Goal: Information Seeking & Learning: Find specific page/section

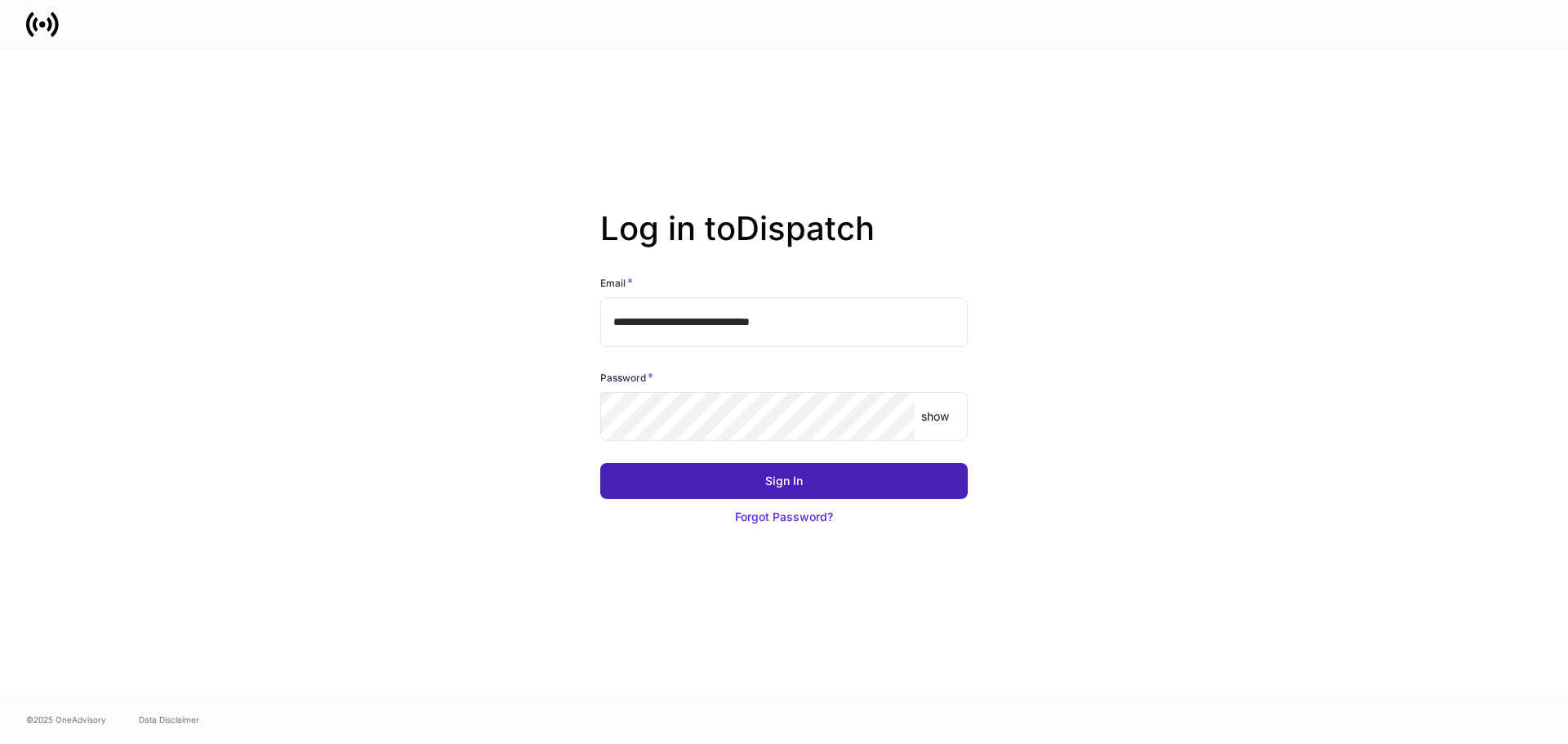
click at [863, 467] on button "Sign In" at bounding box center [784, 481] width 367 height 36
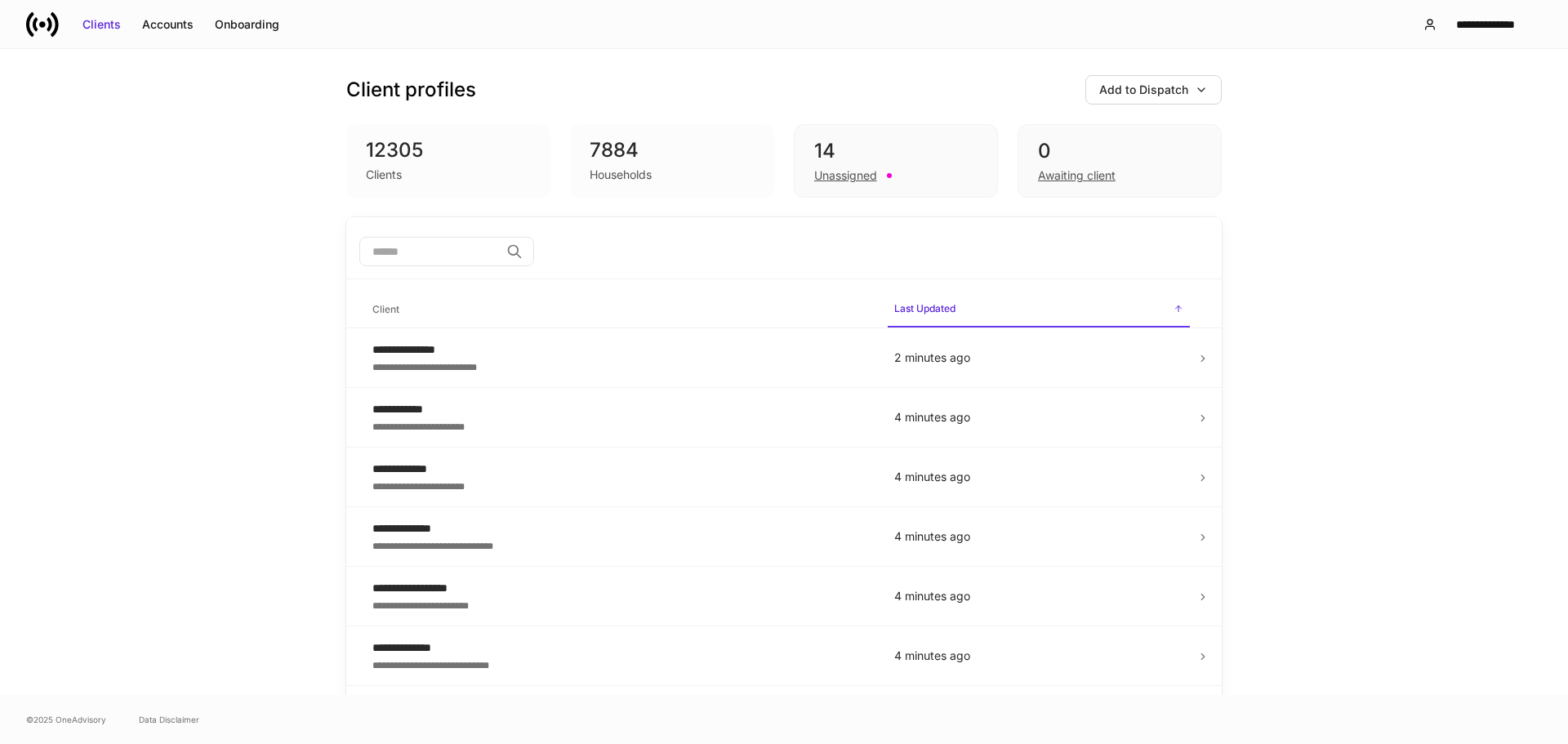
click at [777, 156] on div "12305 Clients 7884 Households 14 Unassigned 0 Awaiting client" at bounding box center [784, 161] width 876 height 74
click at [862, 153] on div "14" at bounding box center [896, 151] width 164 height 26
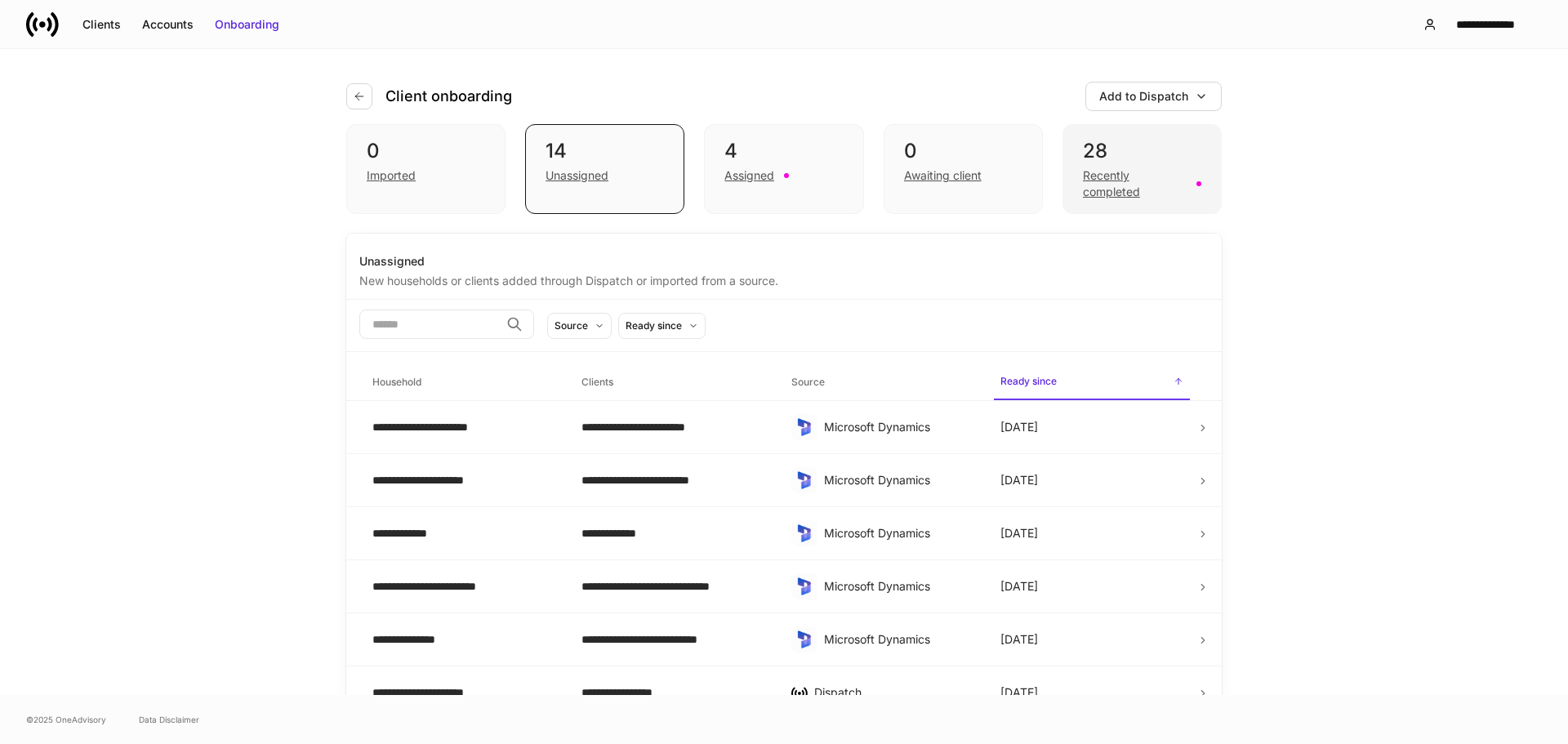
click at [1130, 151] on div "28" at bounding box center [1142, 151] width 119 height 26
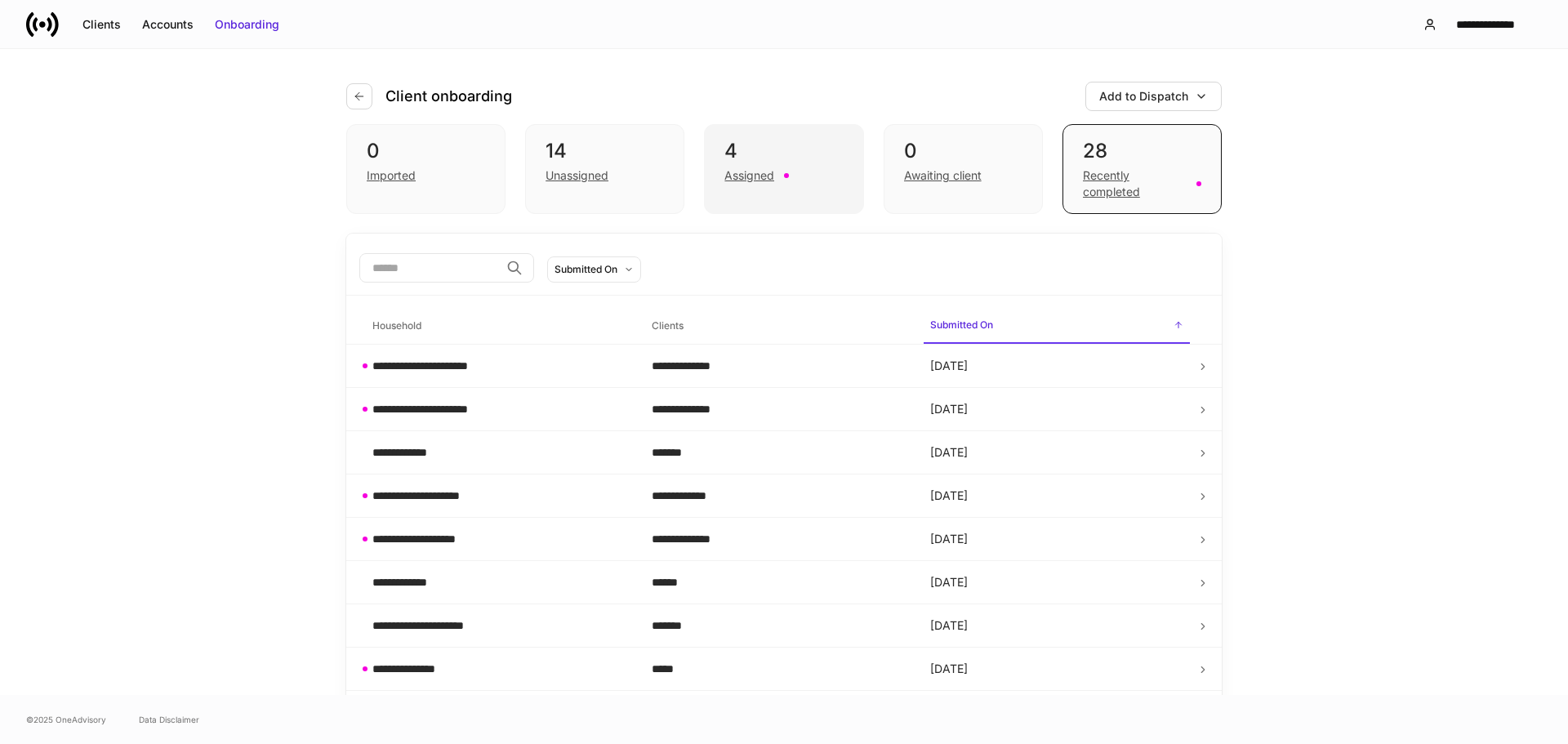
drag, startPoint x: 781, startPoint y: 173, endPoint x: 809, endPoint y: 154, distance: 33.8
click at [793, 169] on div "Assigned" at bounding box center [783, 174] width 119 height 20
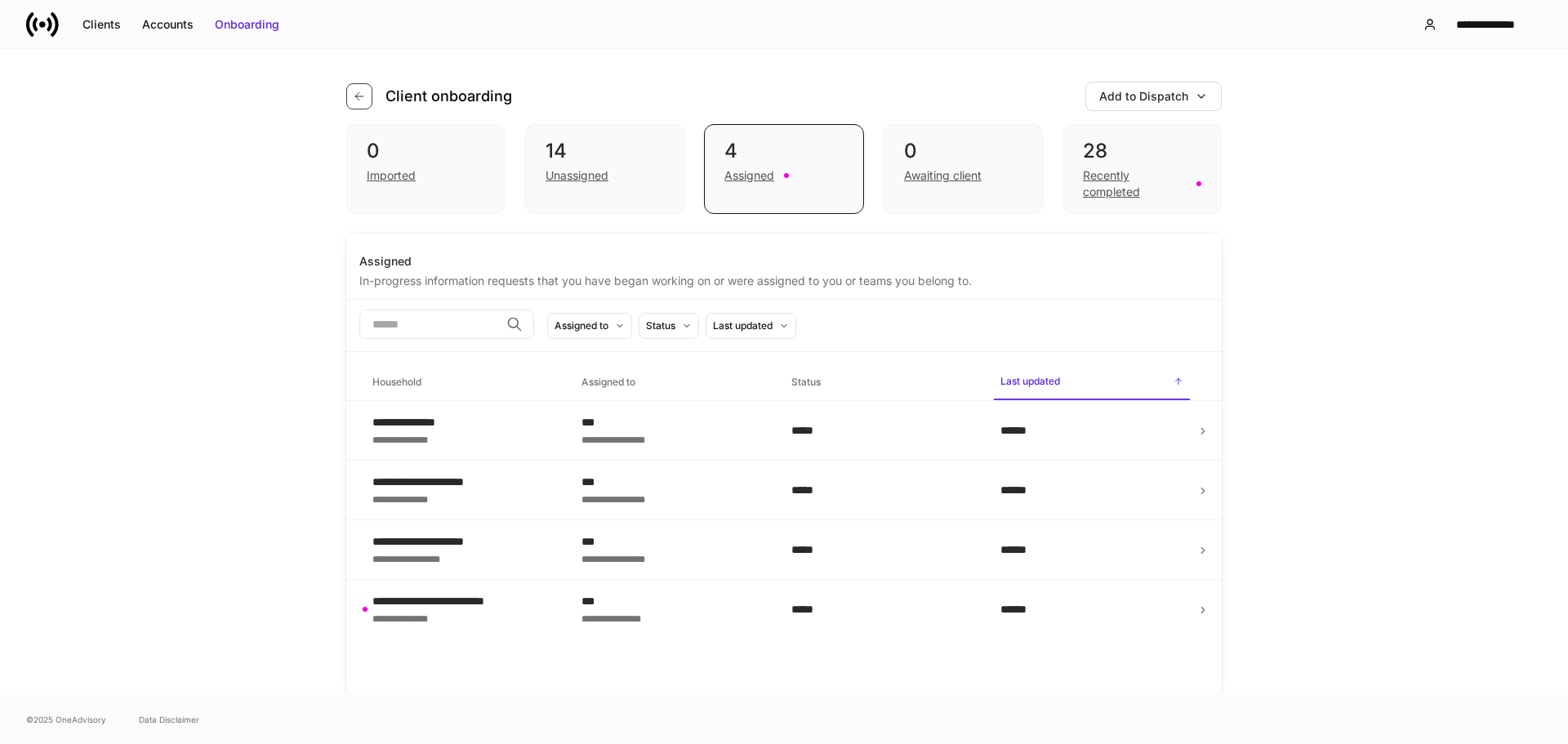
click at [364, 97] on icon "button" at bounding box center [359, 97] width 13 height 13
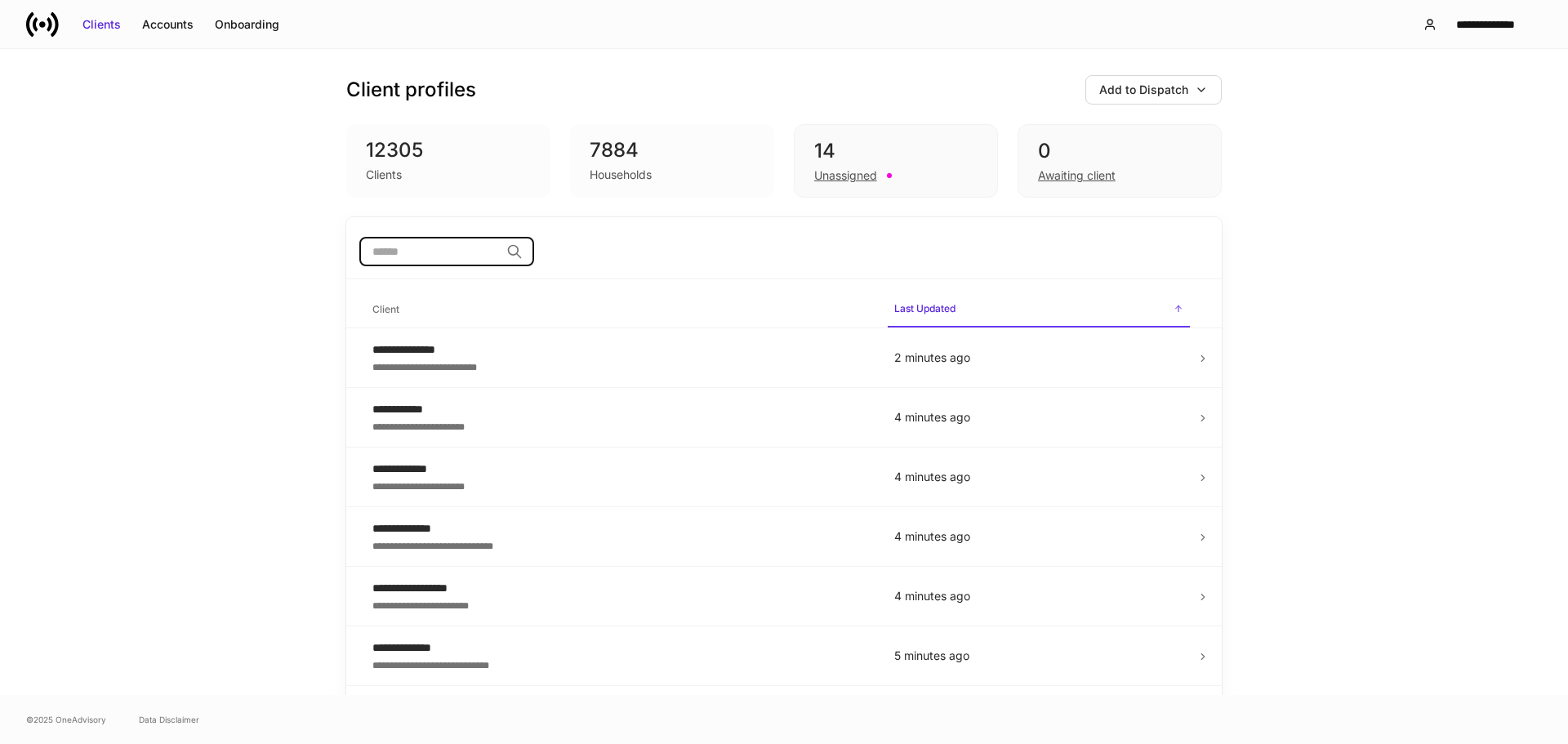
click at [431, 258] on input "search" at bounding box center [430, 251] width 141 height 29
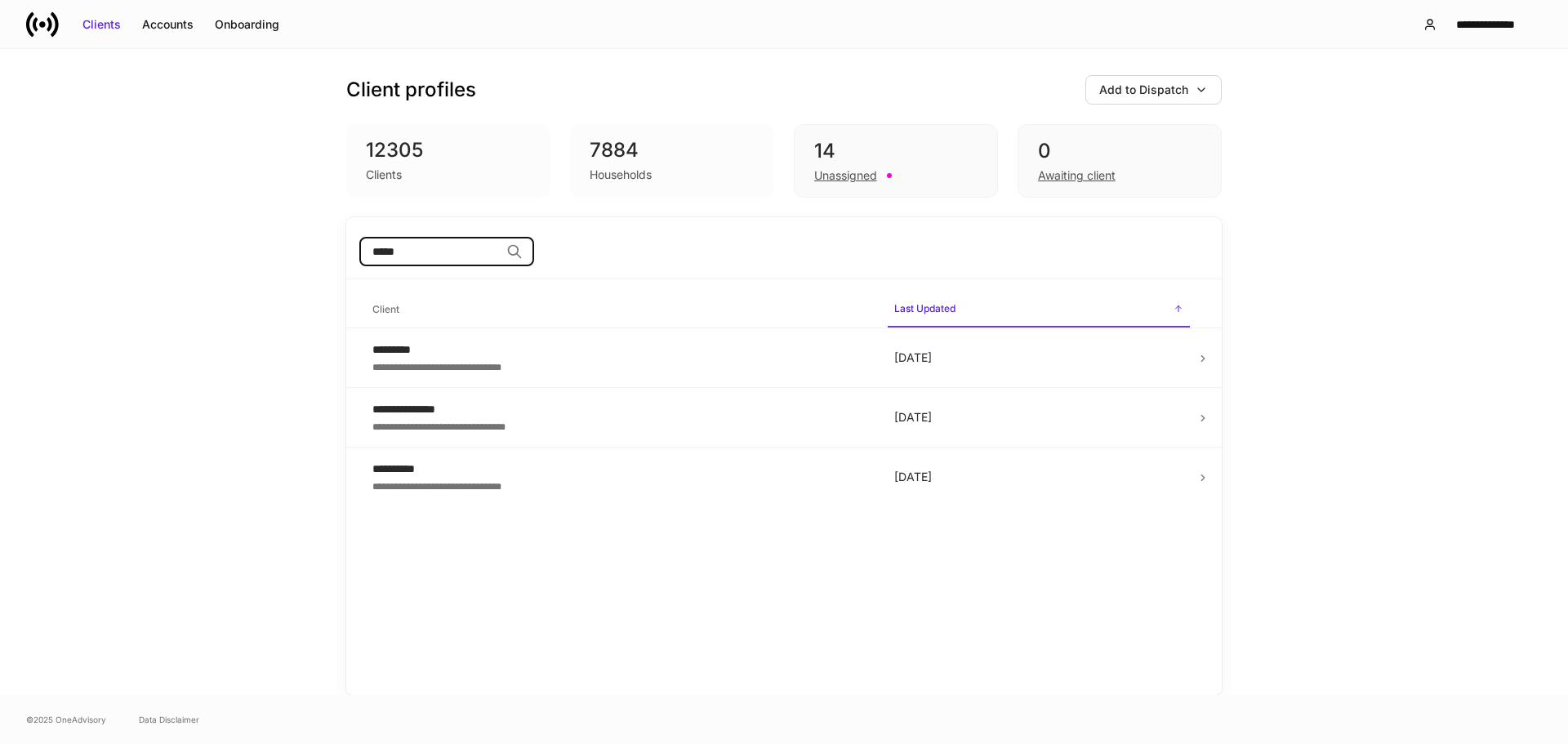
click at [417, 243] on input "*****" at bounding box center [430, 251] width 141 height 29
type input "******"
click at [464, 424] on div "**********" at bounding box center [620, 426] width 496 height 16
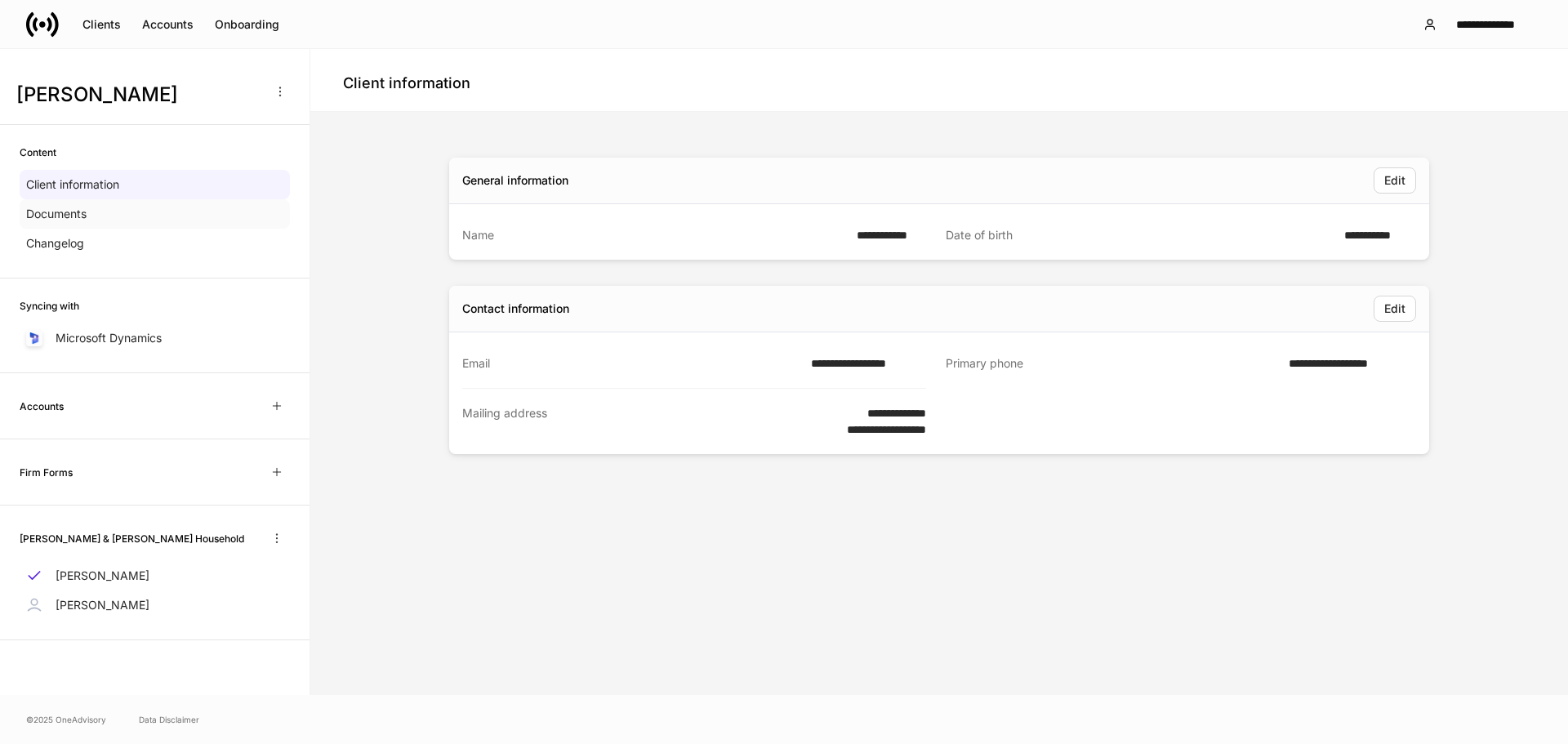
click at [86, 219] on p "Documents" at bounding box center [56, 214] width 61 height 16
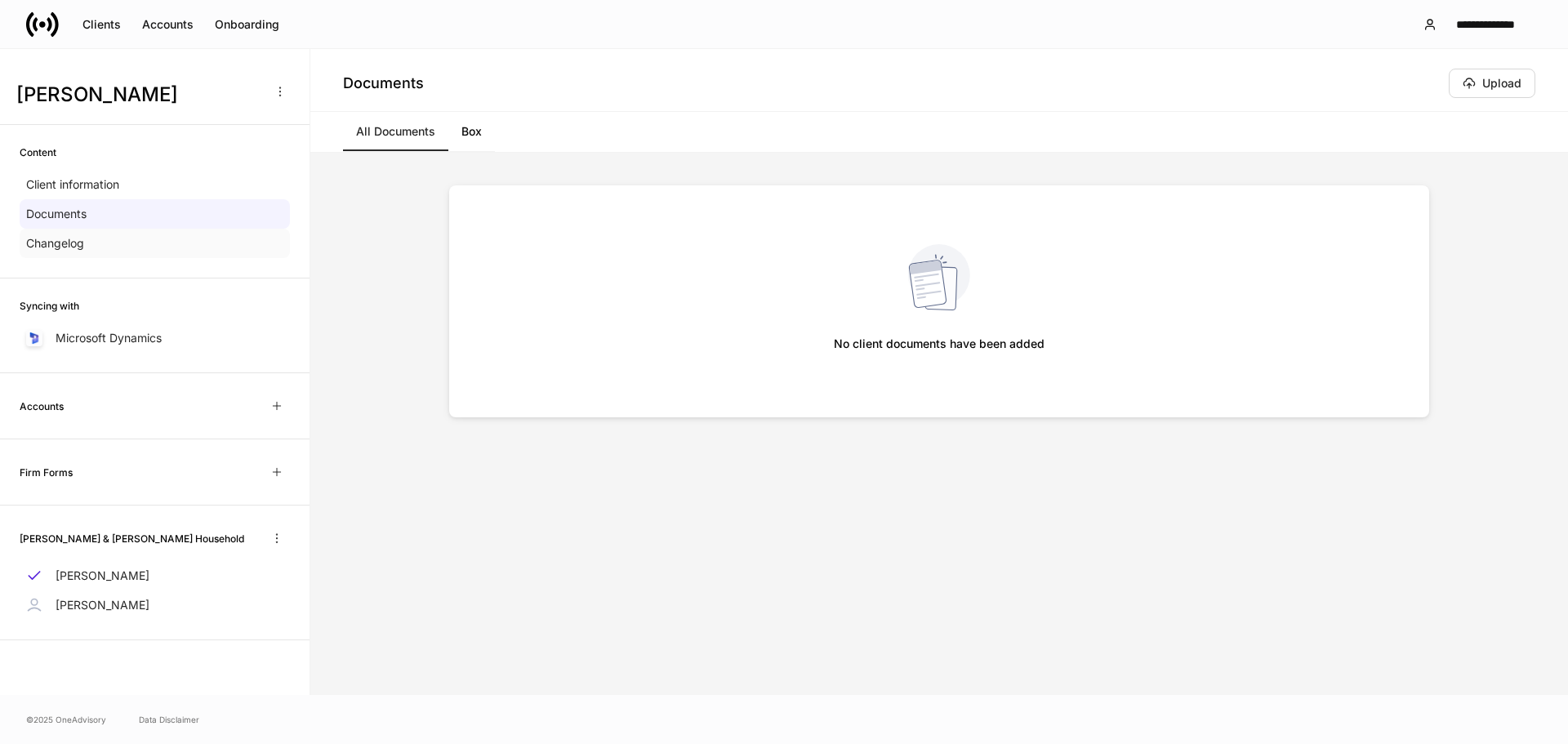
click at [85, 238] on div "Changelog" at bounding box center [155, 243] width 270 height 29
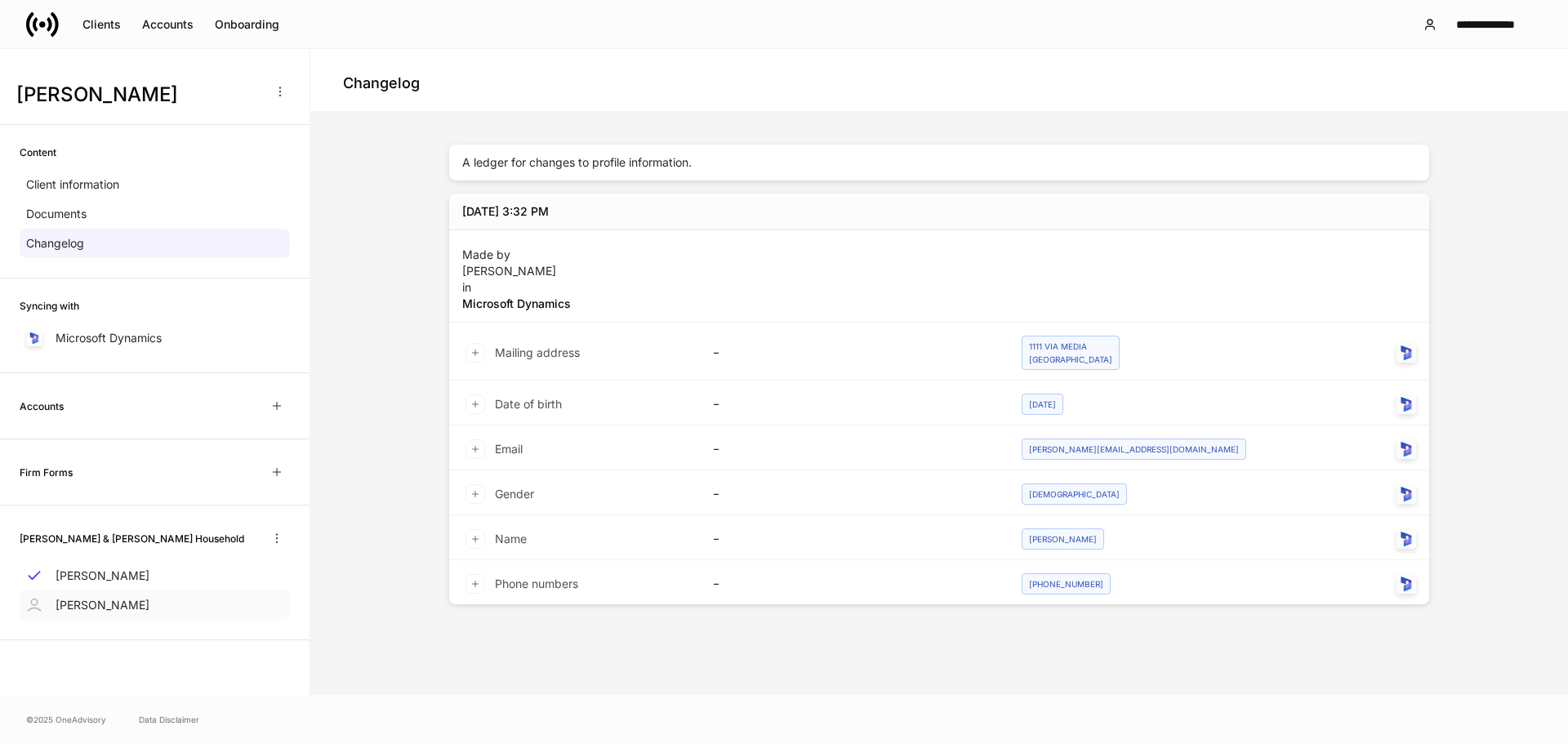
click at [104, 599] on p "Jeff Kirschenbaum" at bounding box center [102, 606] width 94 height 16
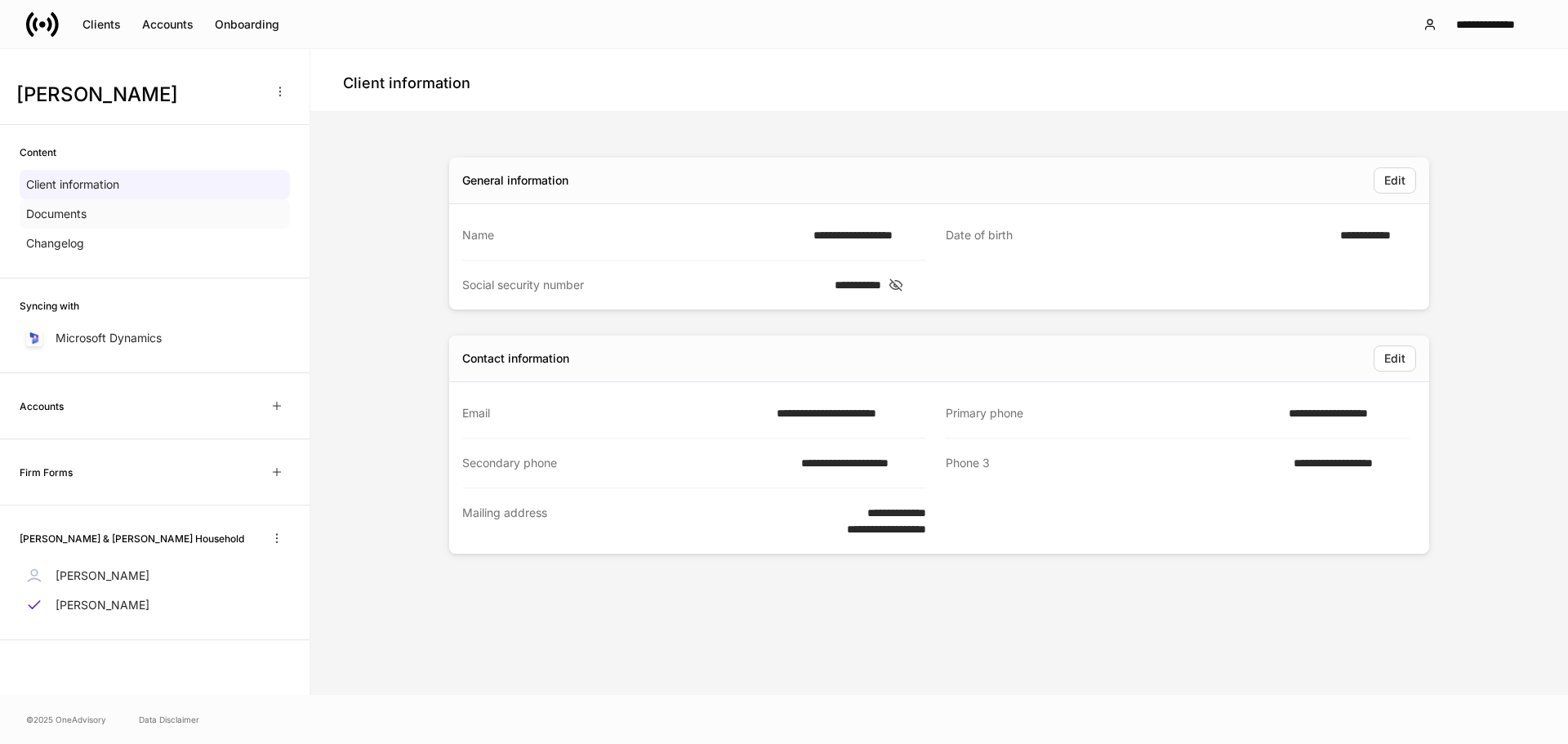
click at [116, 210] on div "Documents" at bounding box center [155, 214] width 270 height 29
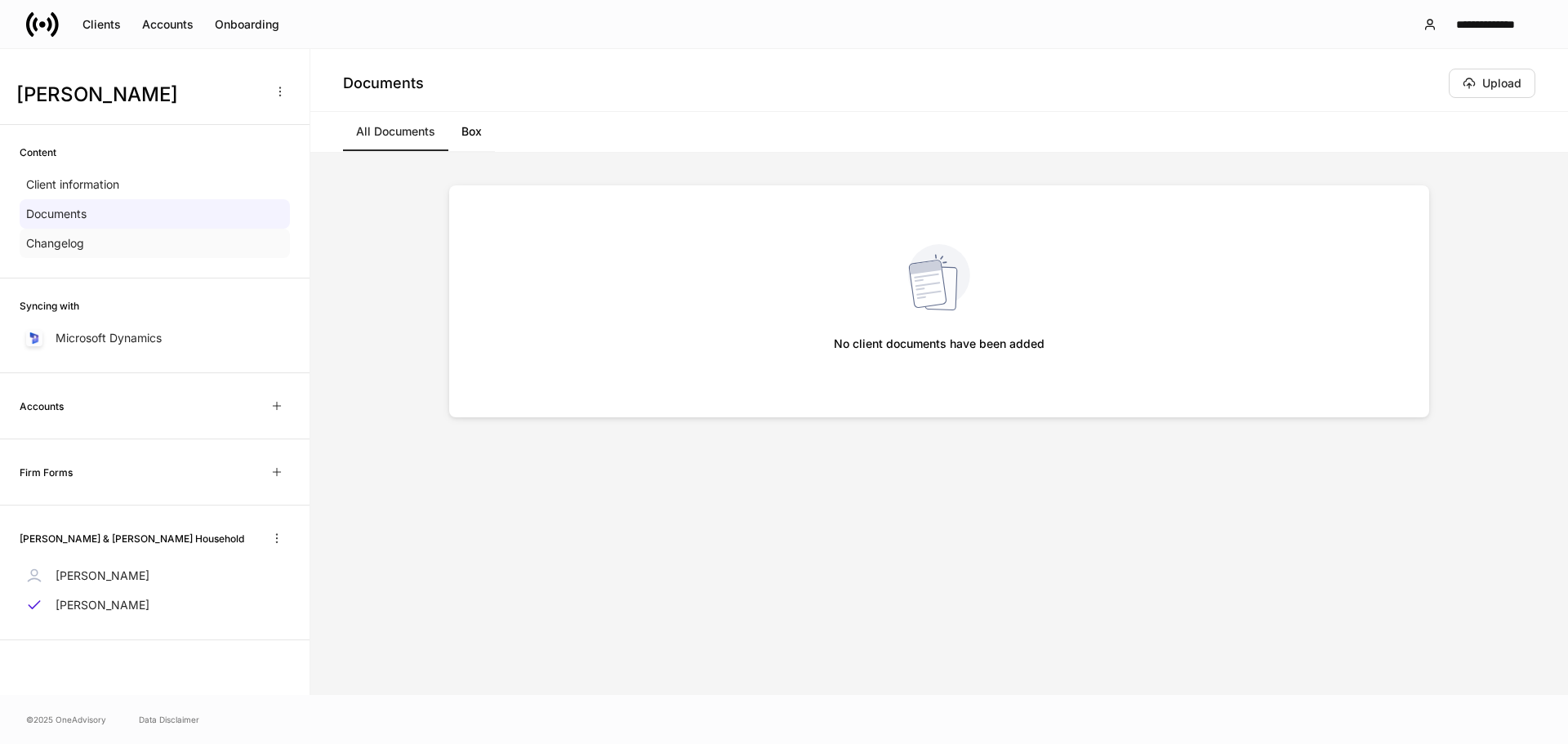
click at [116, 239] on div "Changelog" at bounding box center [155, 243] width 270 height 29
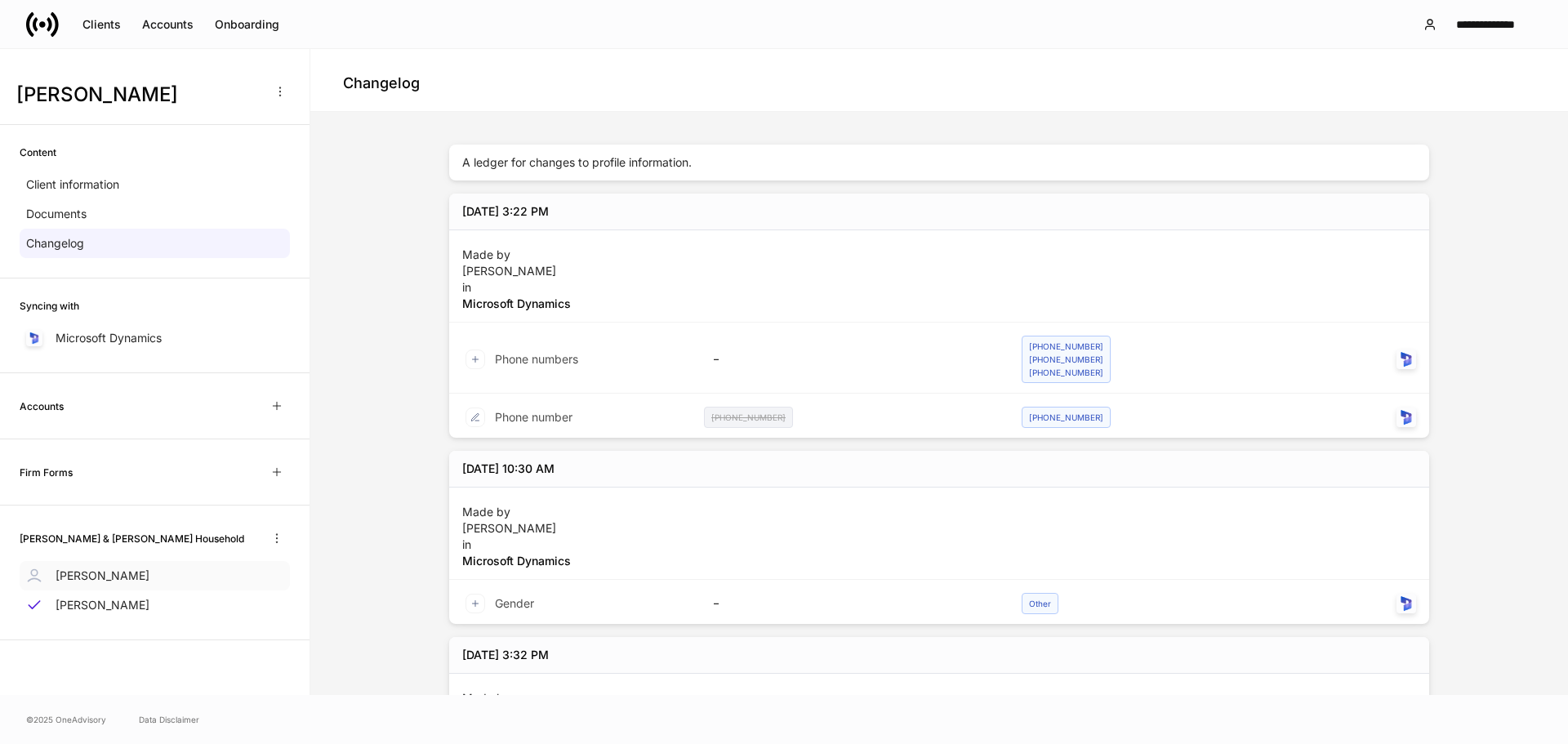
click at [88, 579] on p "Karen Fessel" at bounding box center [102, 576] width 94 height 16
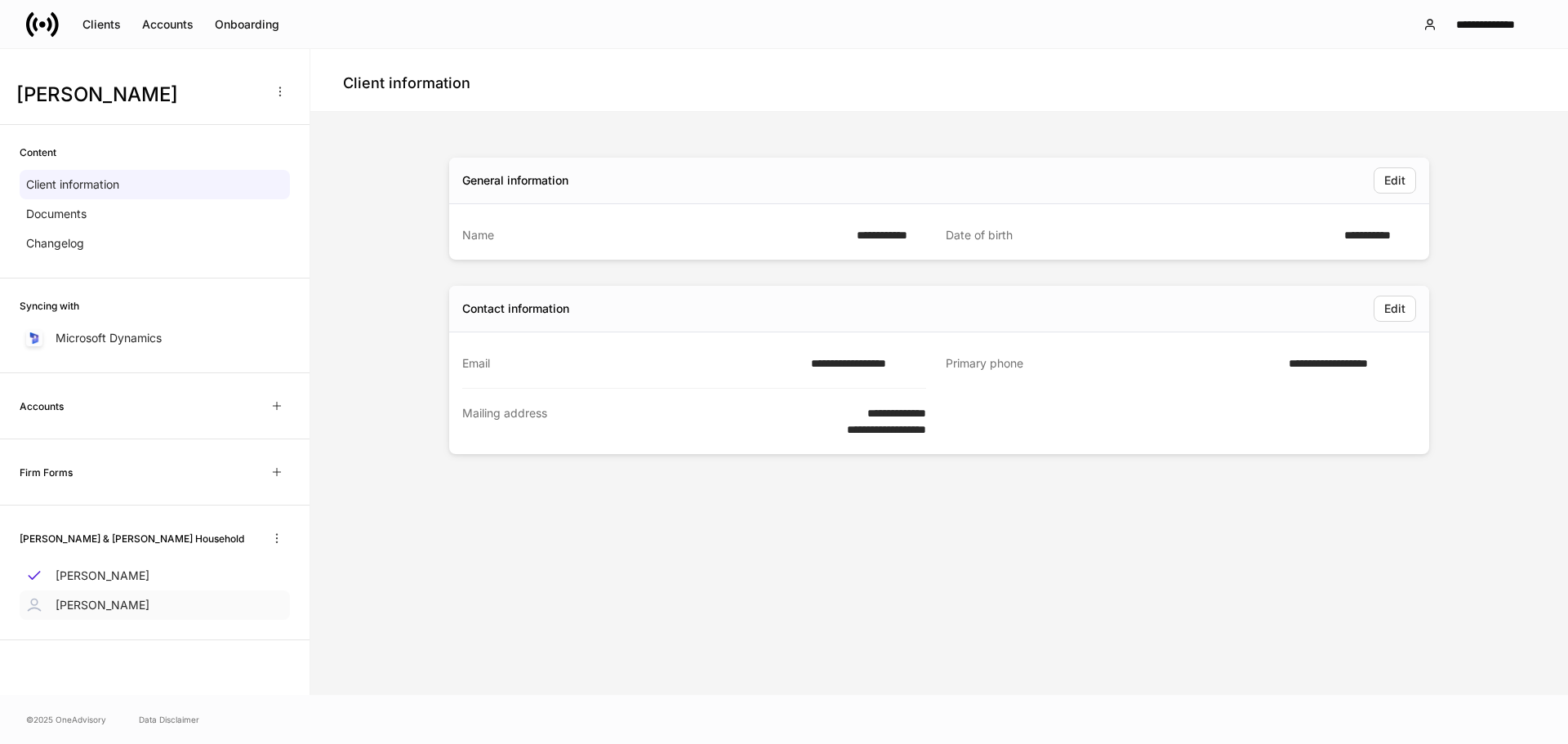
click at [126, 606] on p "Jeff Kirschenbaum" at bounding box center [102, 606] width 94 height 16
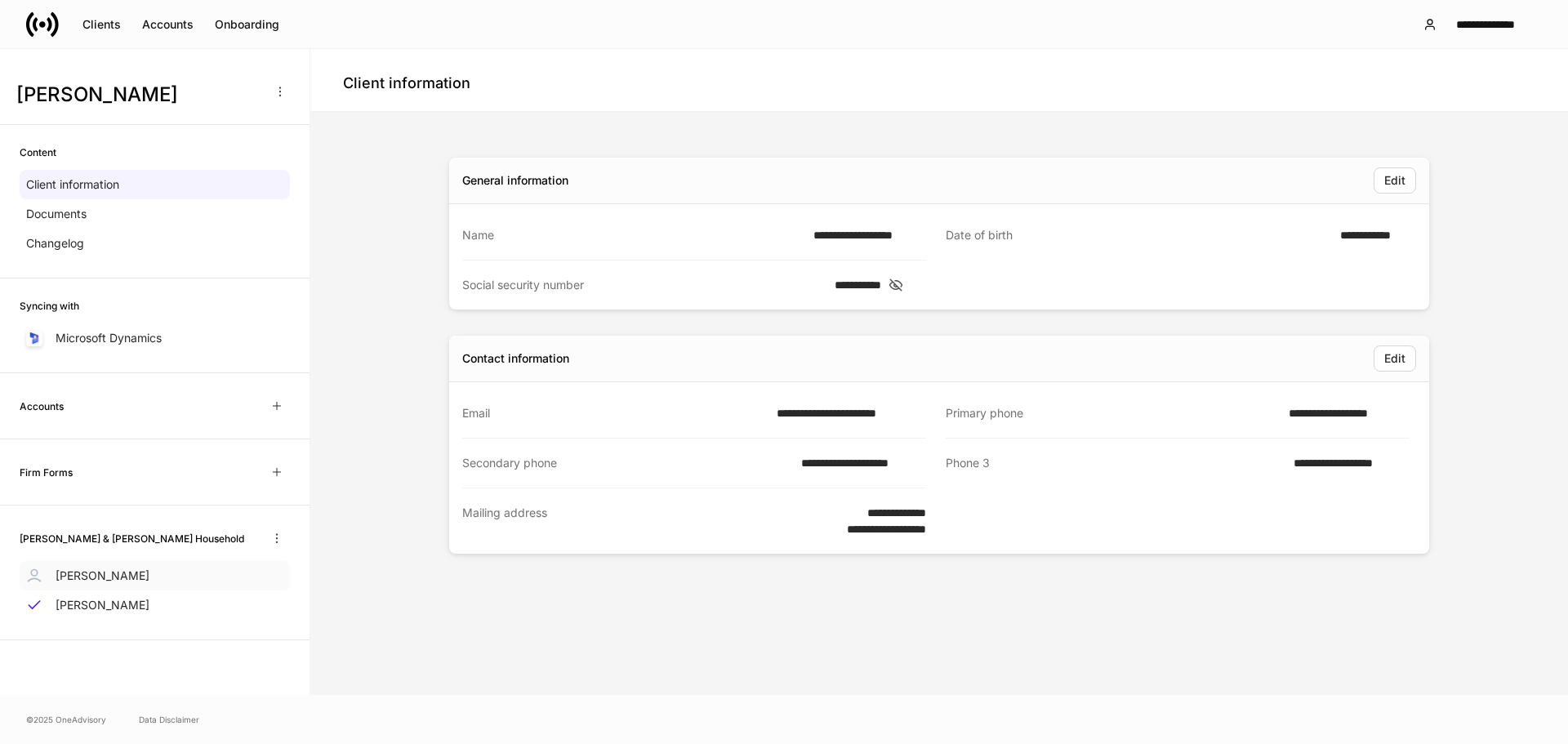
click at [111, 577] on p "Karen Fessel" at bounding box center [102, 576] width 94 height 16
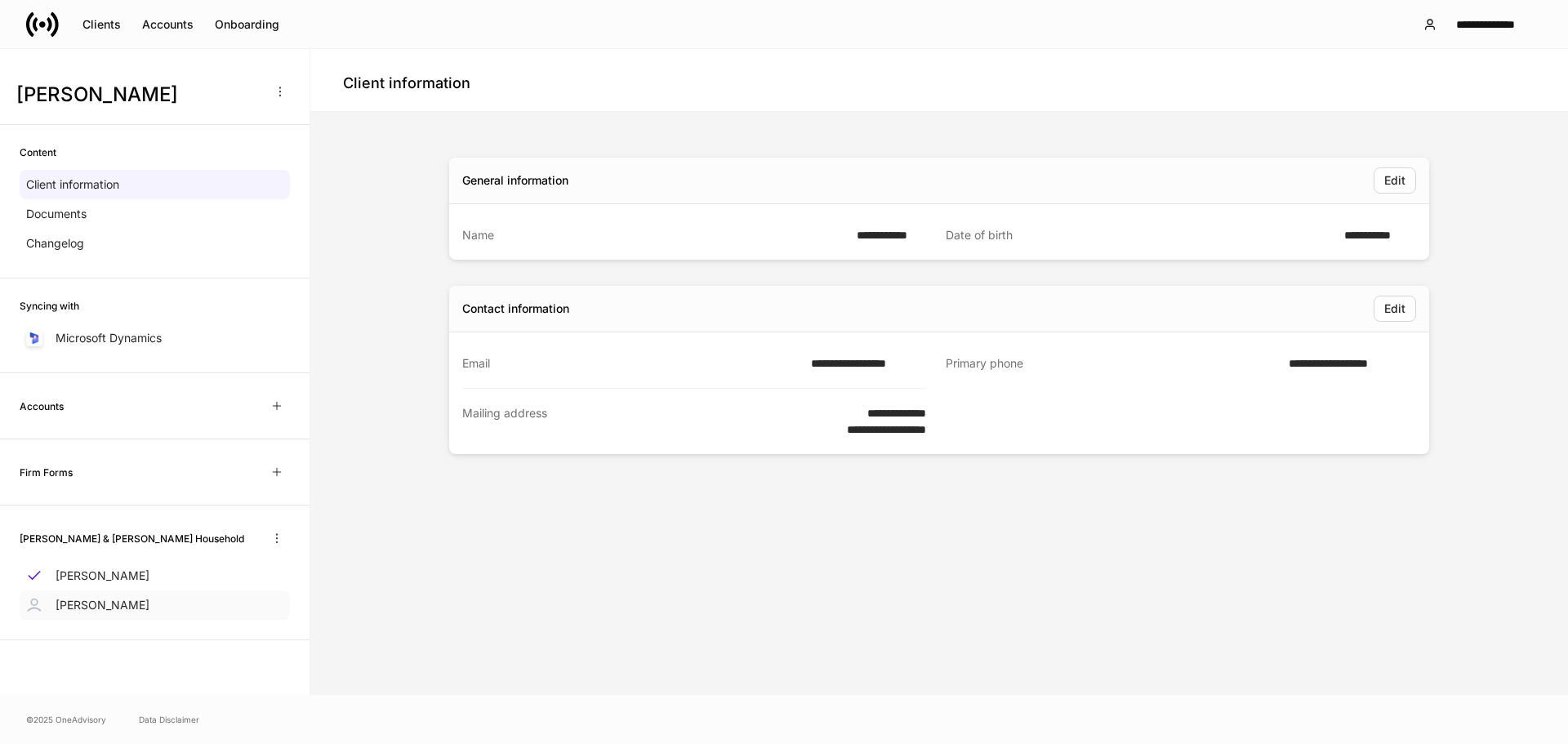
click at [87, 605] on p "Jeff Kirschenbaum" at bounding box center [102, 606] width 94 height 16
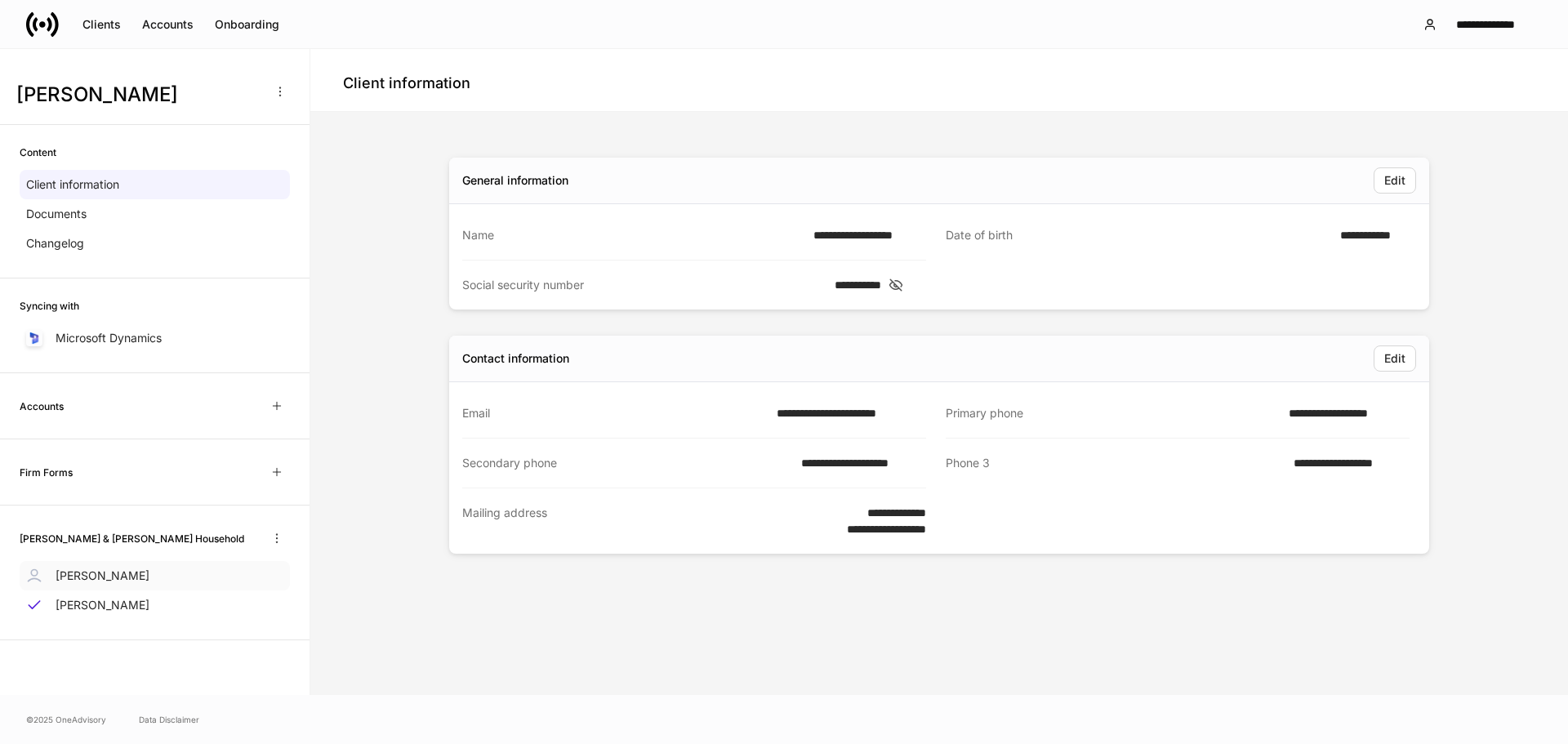
click at [90, 572] on p "Karen Fessel" at bounding box center [102, 576] width 94 height 16
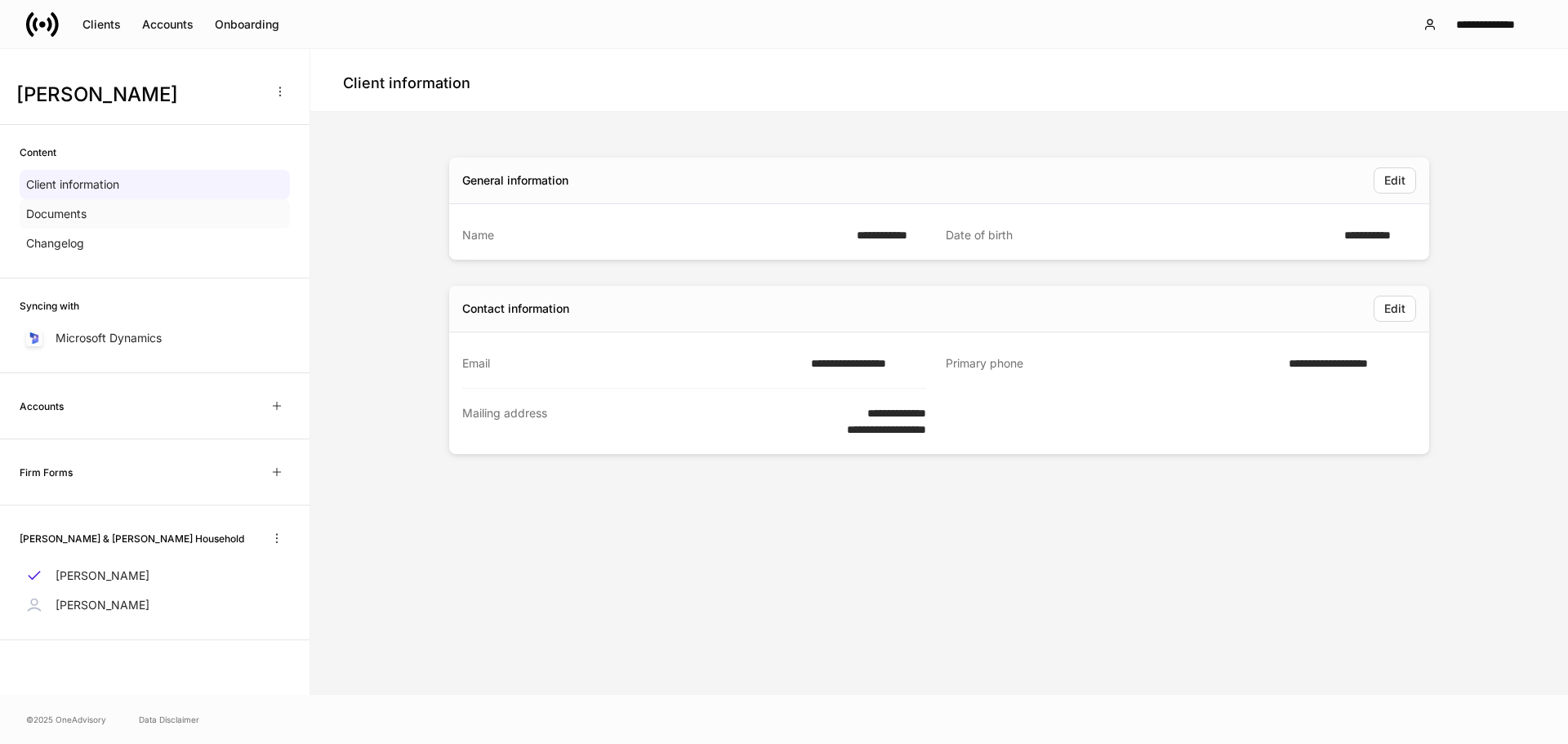
click at [116, 216] on div "Documents" at bounding box center [155, 214] width 270 height 29
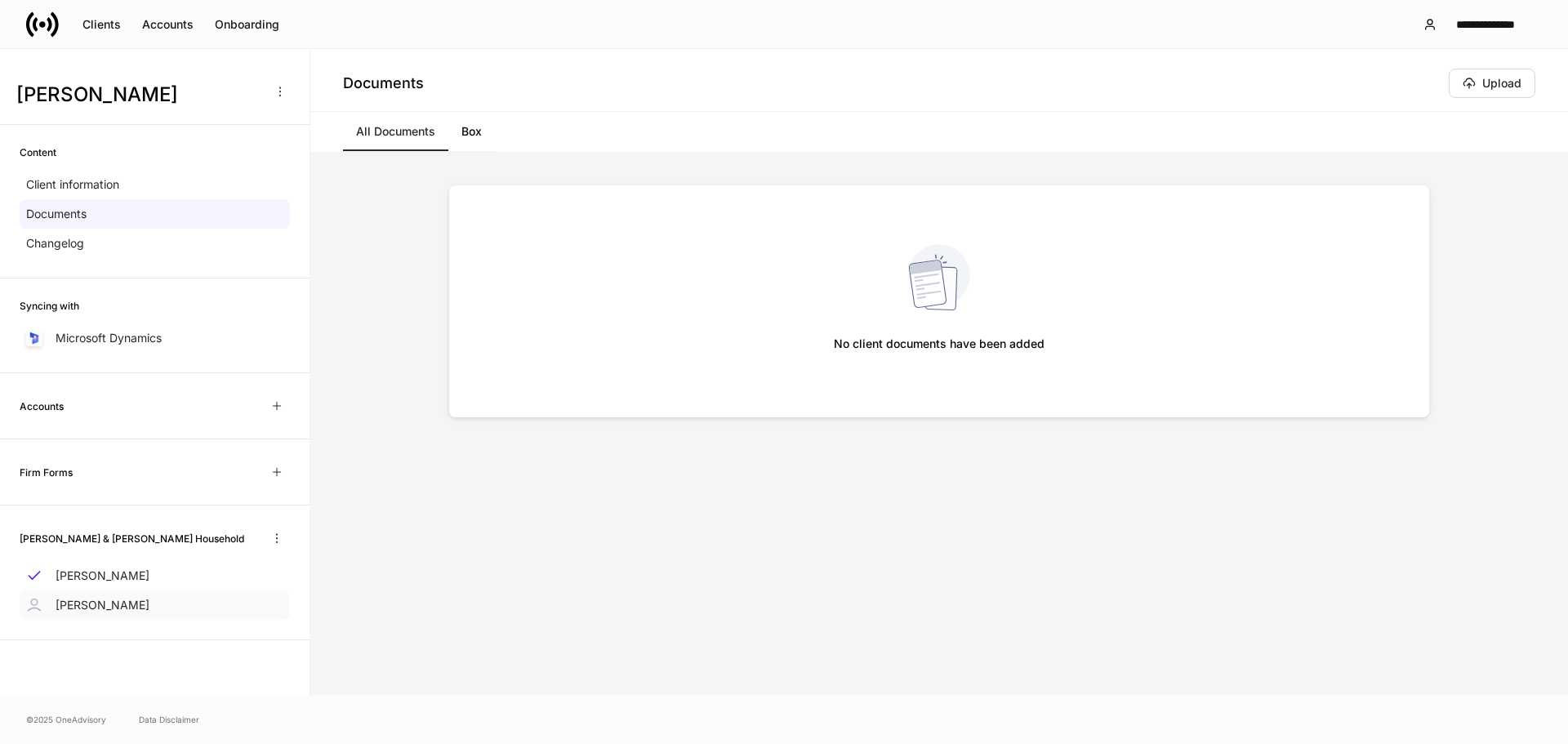
click at [90, 616] on div "Jeff Kirschenbaum" at bounding box center [155, 606] width 270 height 29
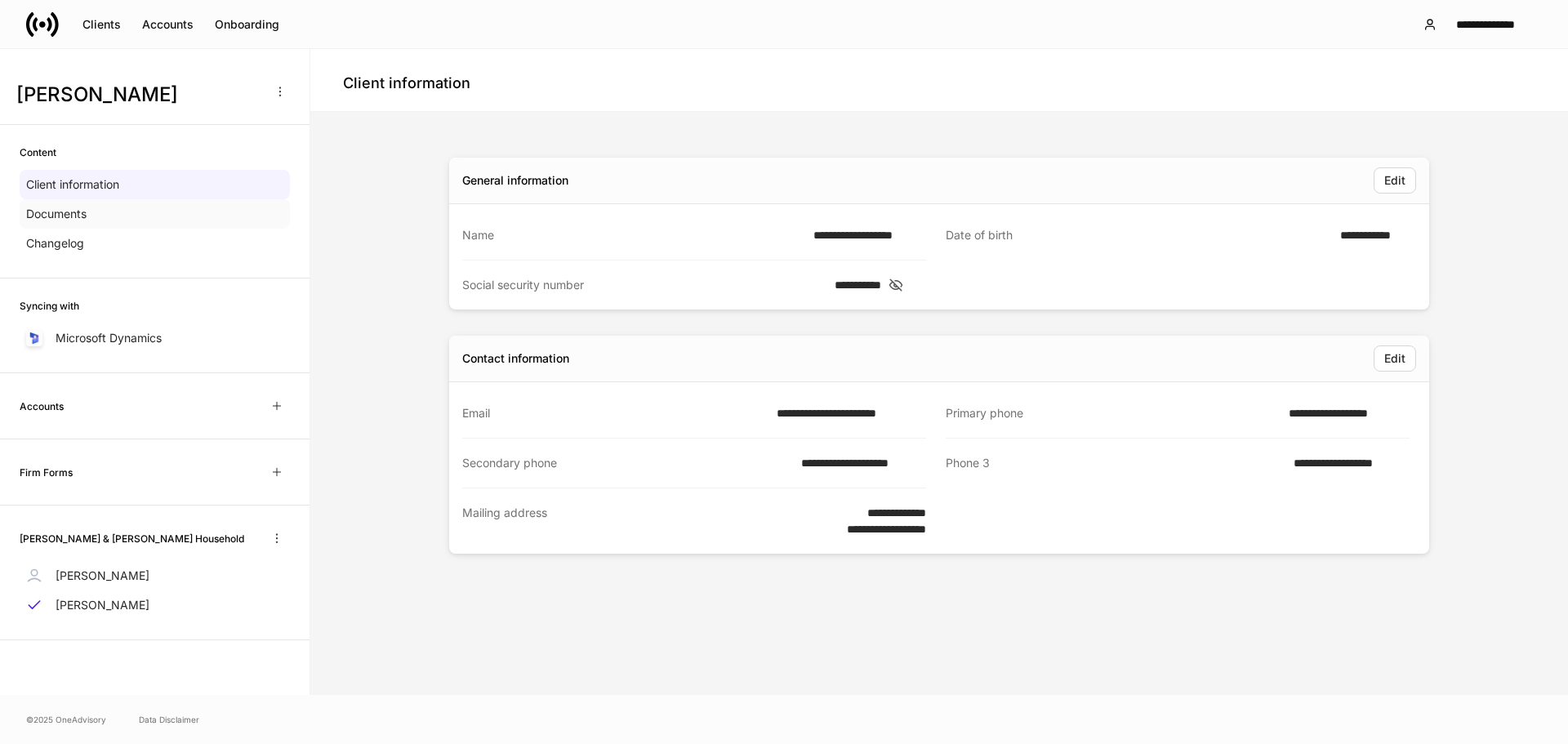
click at [97, 212] on div "Documents" at bounding box center [155, 214] width 270 height 29
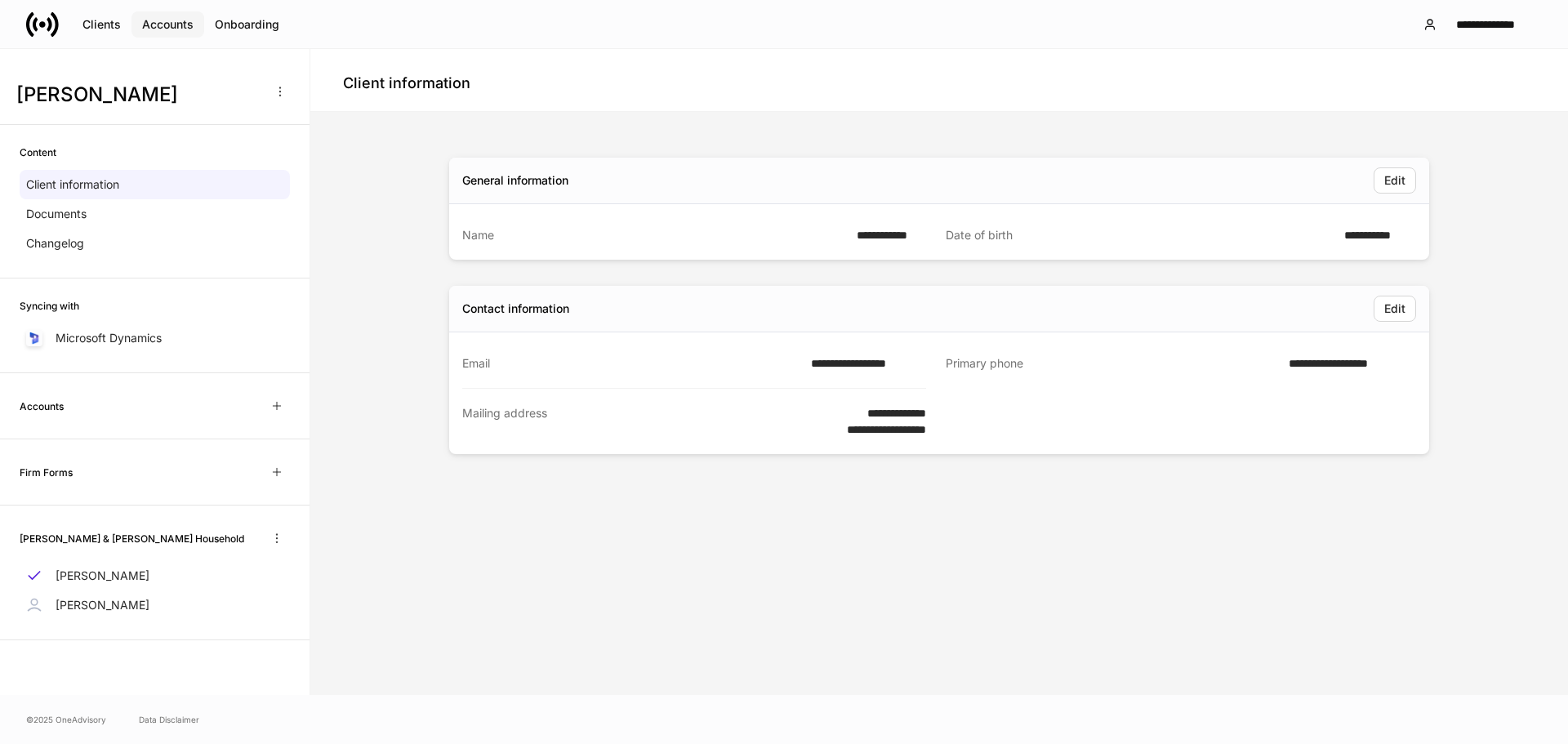
click at [178, 22] on div "Accounts" at bounding box center [168, 25] width 52 height 16
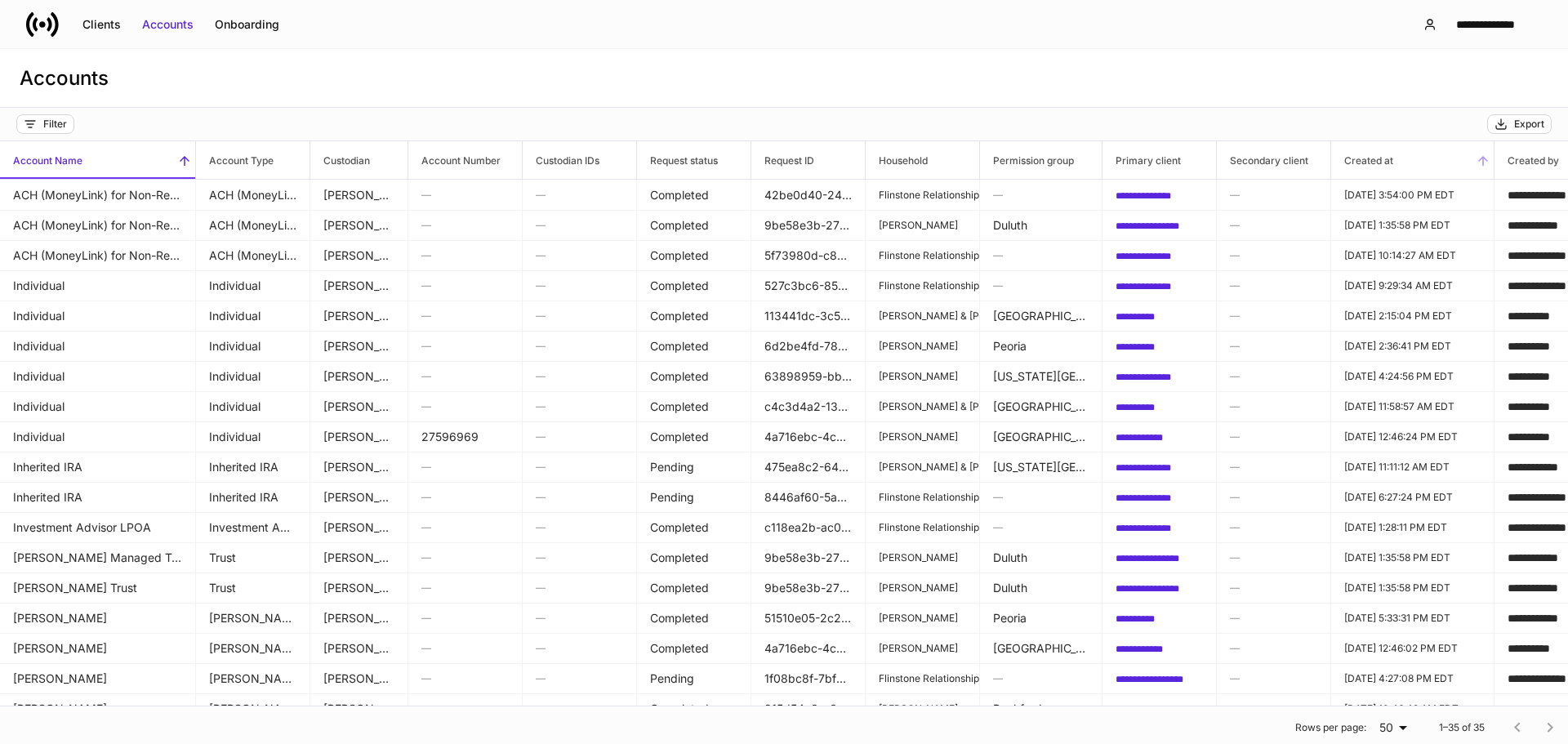
click at [1400, 161] on span "Created at" at bounding box center [1413, 160] width 163 height 38
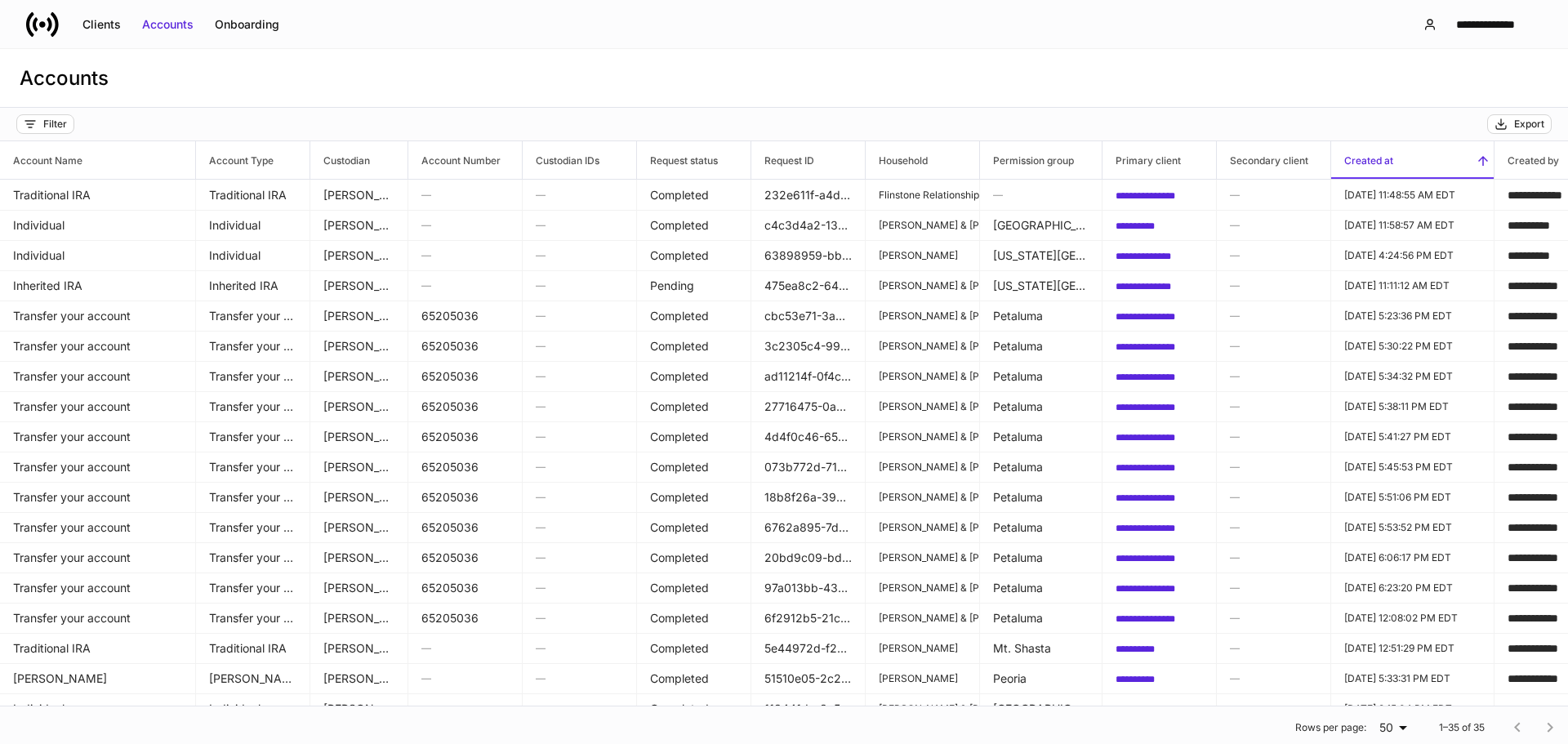
click at [1410, 147] on span "Created at" at bounding box center [1413, 160] width 163 height 38
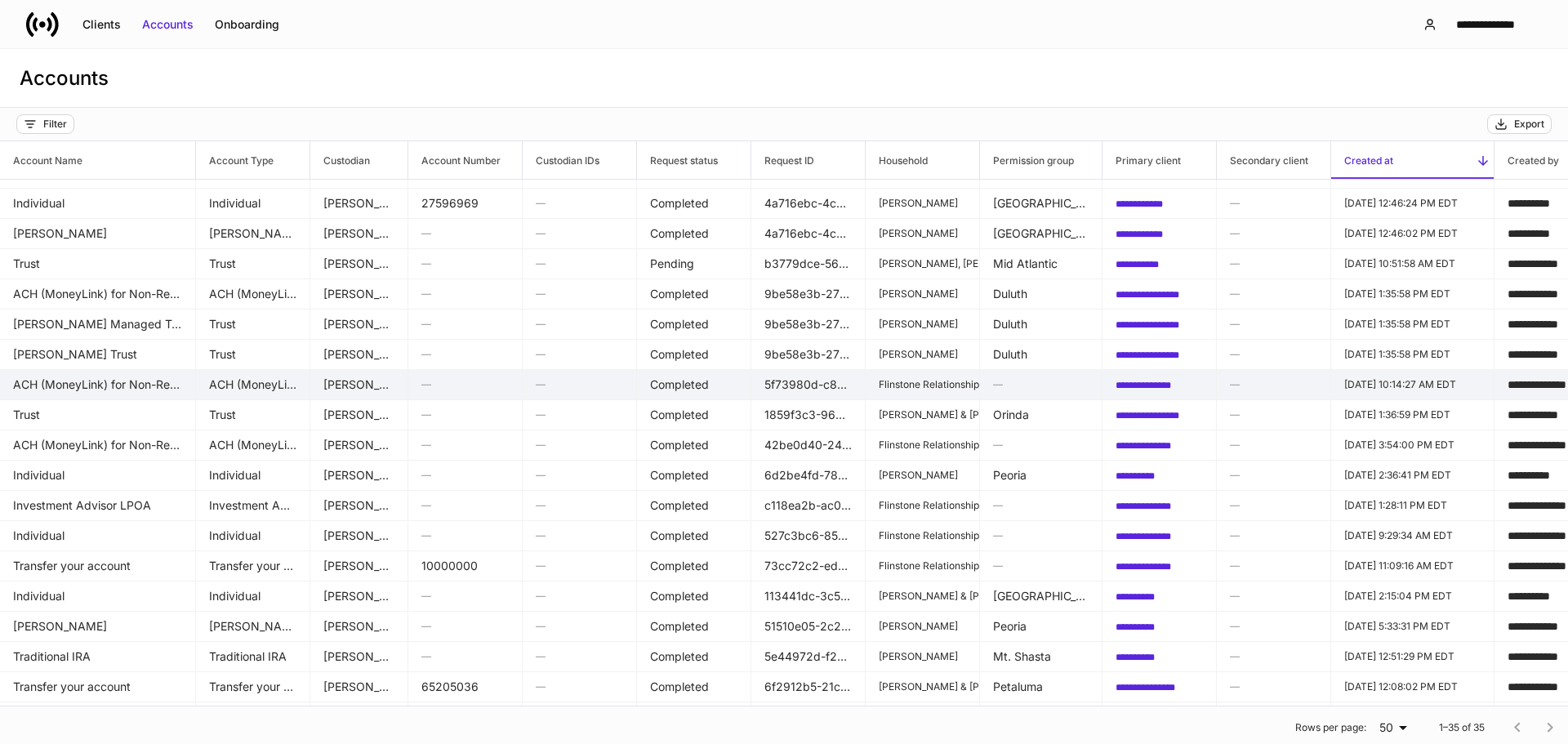
scroll to position [164, 0]
